Goal: Task Accomplishment & Management: Use online tool/utility

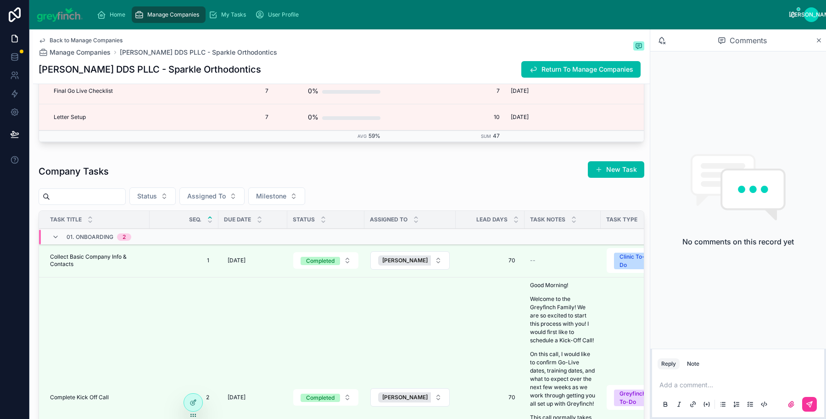
scroll to position [2407, 0]
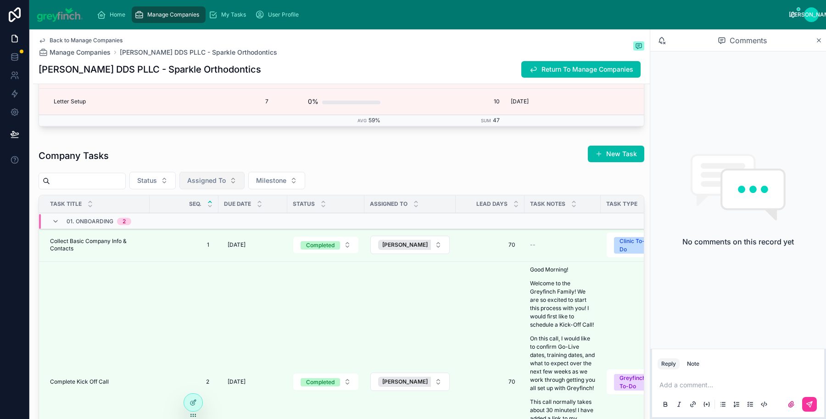
click at [220, 176] on span "Assigned To" at bounding box center [206, 180] width 39 height 9
click at [191, 207] on span "[PERSON_NAME]" at bounding box center [185, 206] width 53 height 9
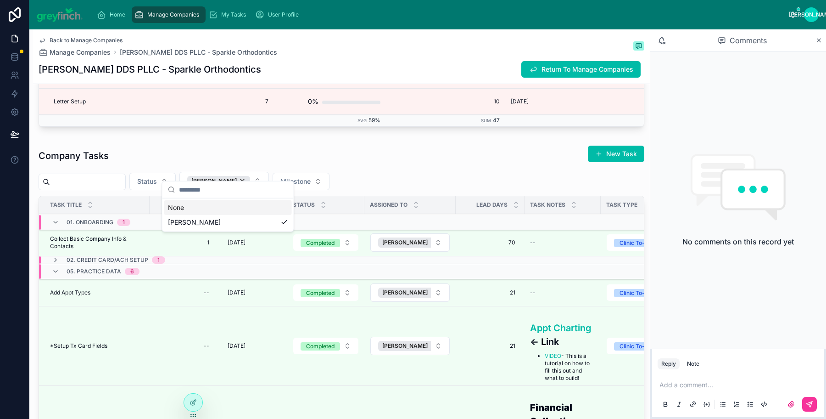
click at [289, 145] on div "Company Tasks New Task" at bounding box center [342, 155] width 606 height 21
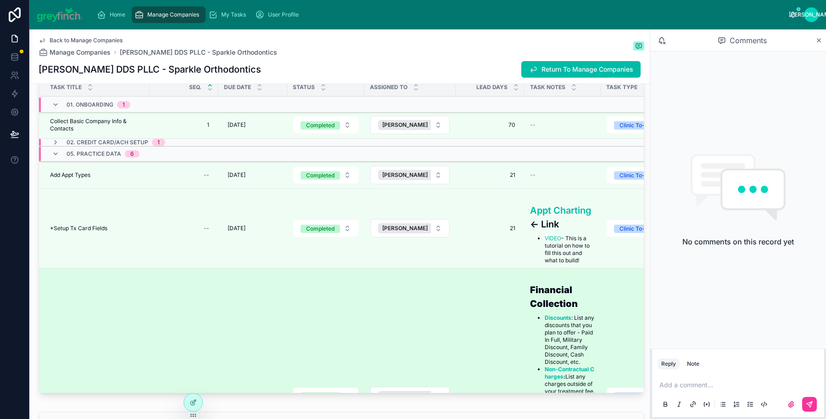
scroll to position [2522, 0]
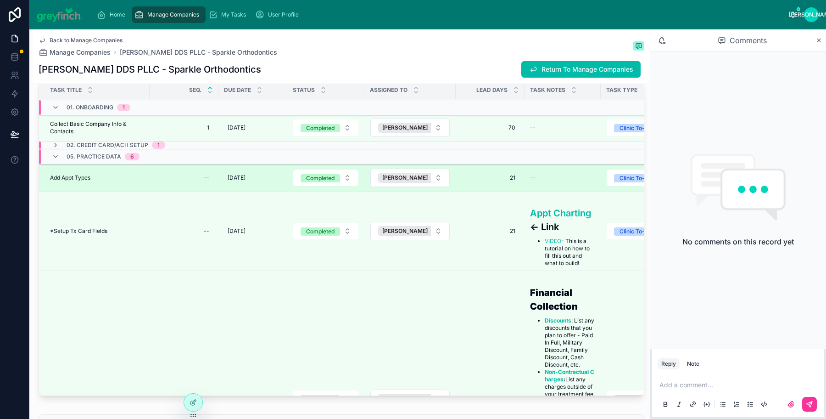
click at [117, 170] on td "Add Appt Types Add Appt Types" at bounding box center [94, 177] width 111 height 27
click at [93, 174] on div "Add Appt Types Add Appt Types" at bounding box center [97, 177] width 94 height 7
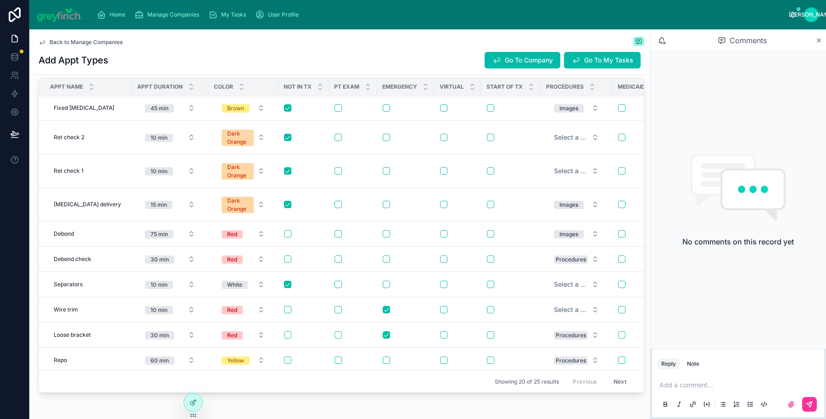
scroll to position [0, 0]
click at [620, 382] on button "Next" at bounding box center [620, 381] width 26 height 14
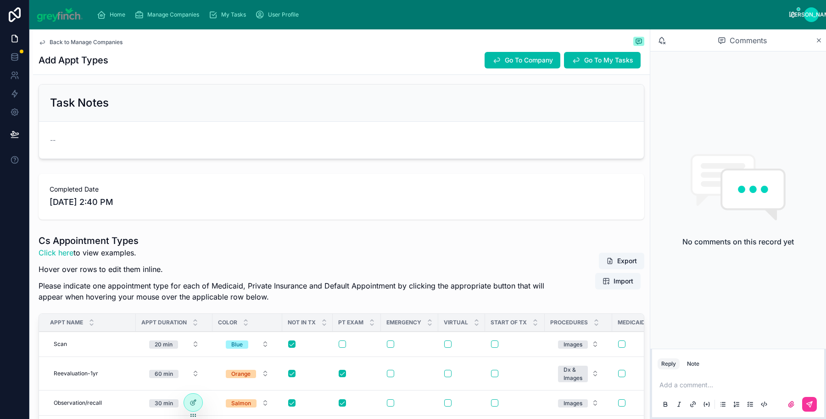
scroll to position [254, 0]
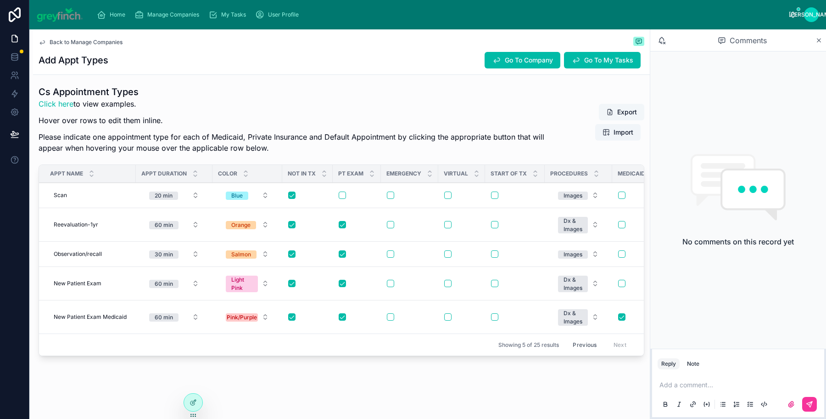
click at [616, 114] on button "Export" at bounding box center [621, 112] width 45 height 17
